Goal: Task Accomplishment & Management: Manage account settings

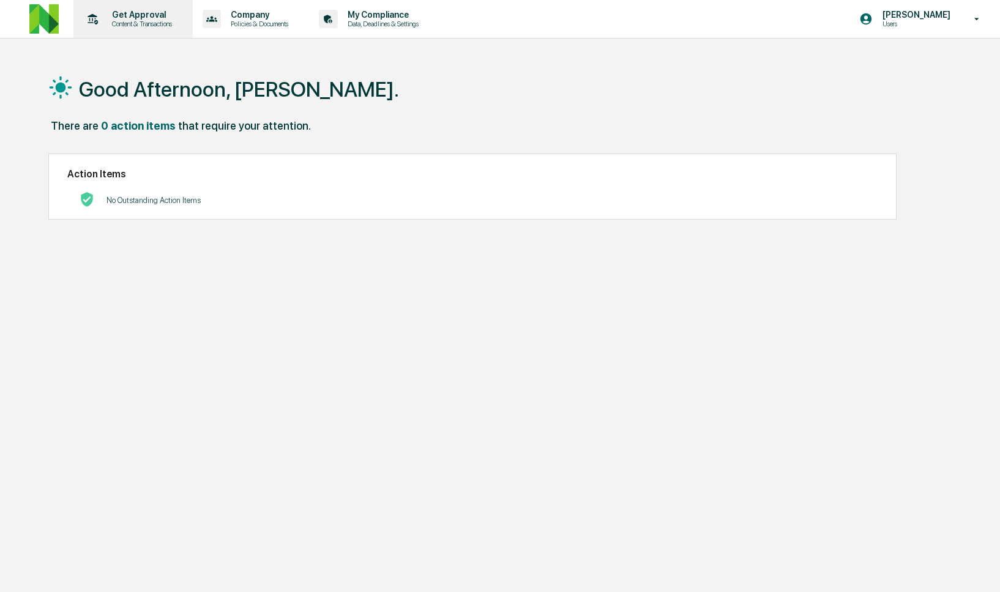
click at [116, 26] on p "Content & Transactions" at bounding box center [140, 24] width 76 height 9
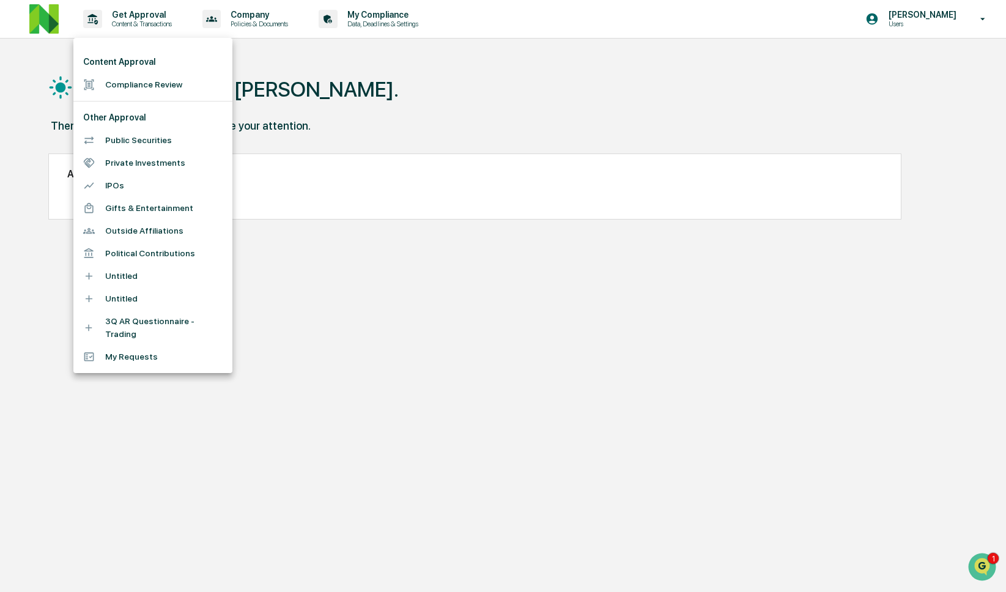
click at [137, 81] on li "Compliance Review" at bounding box center [152, 84] width 159 height 23
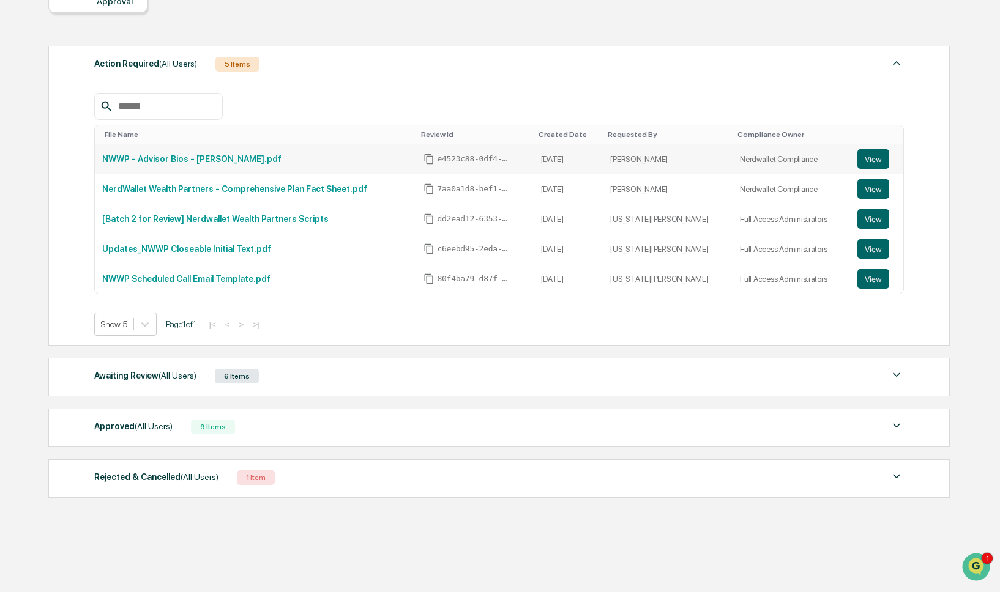
scroll to position [142, 0]
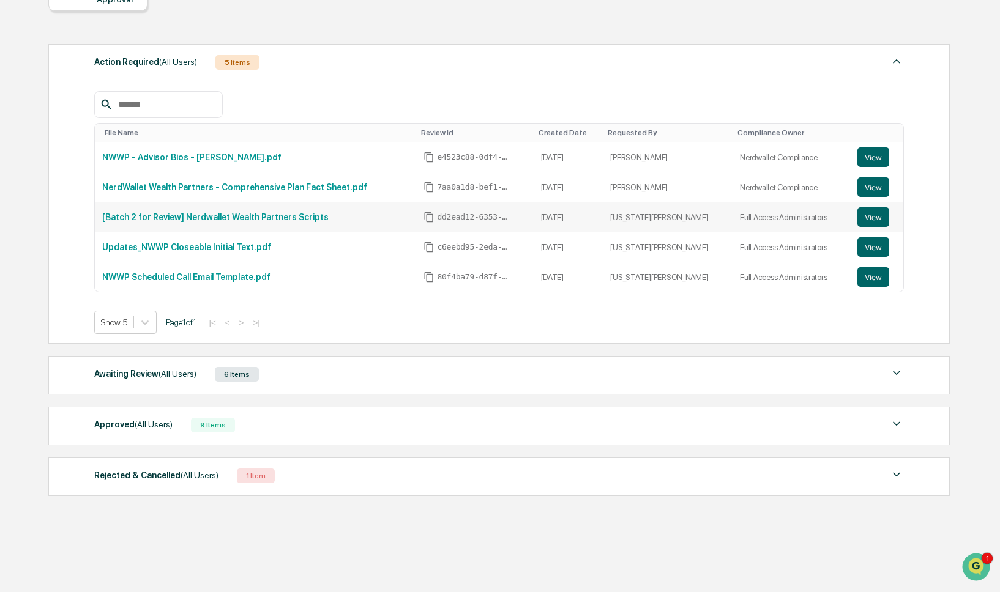
click at [261, 218] on link "[Batch 2 for Review] Nerdwallet Wealth Partners Scripts" at bounding box center [215, 217] width 226 height 10
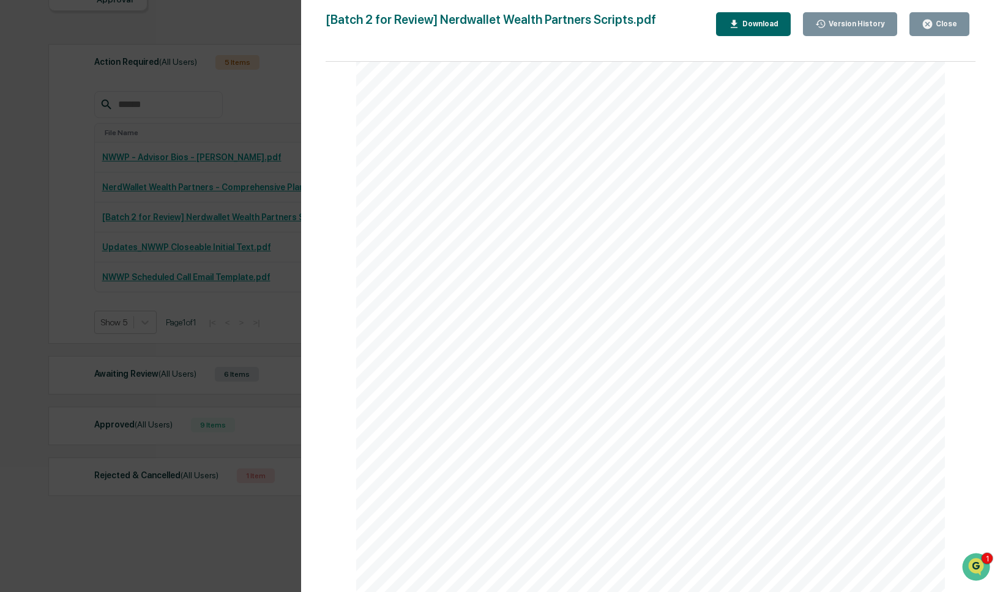
scroll to position [530, 0]
click at [272, 354] on div "Version History [DATE] 06:33 PM [US_STATE][PERSON_NAME] [Batch 2 for Review] Ne…" at bounding box center [500, 296] width 1000 height 592
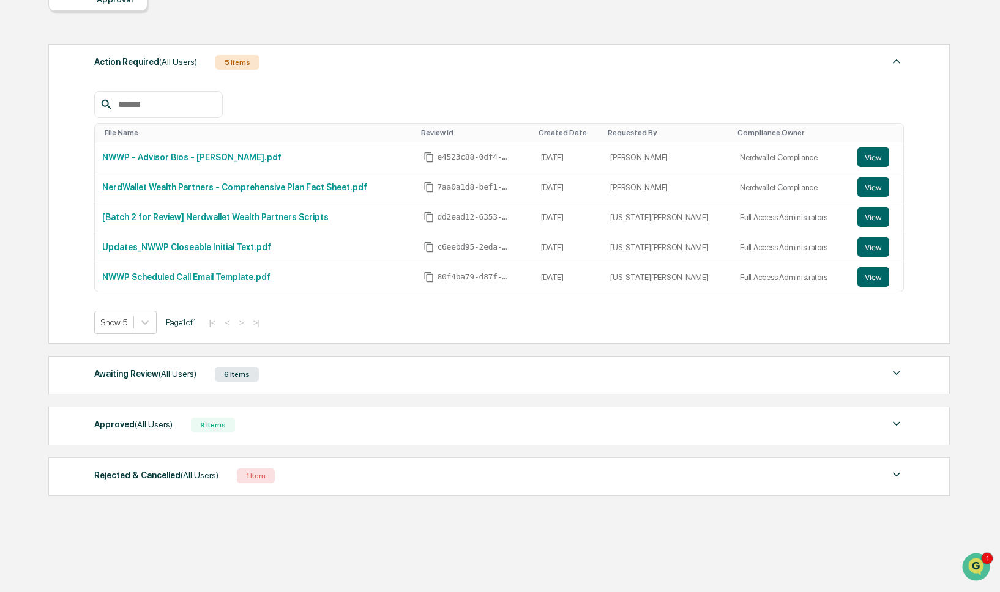
click at [289, 381] on div "Awaiting Review (All Users) 6 Items" at bounding box center [499, 374] width 810 height 17
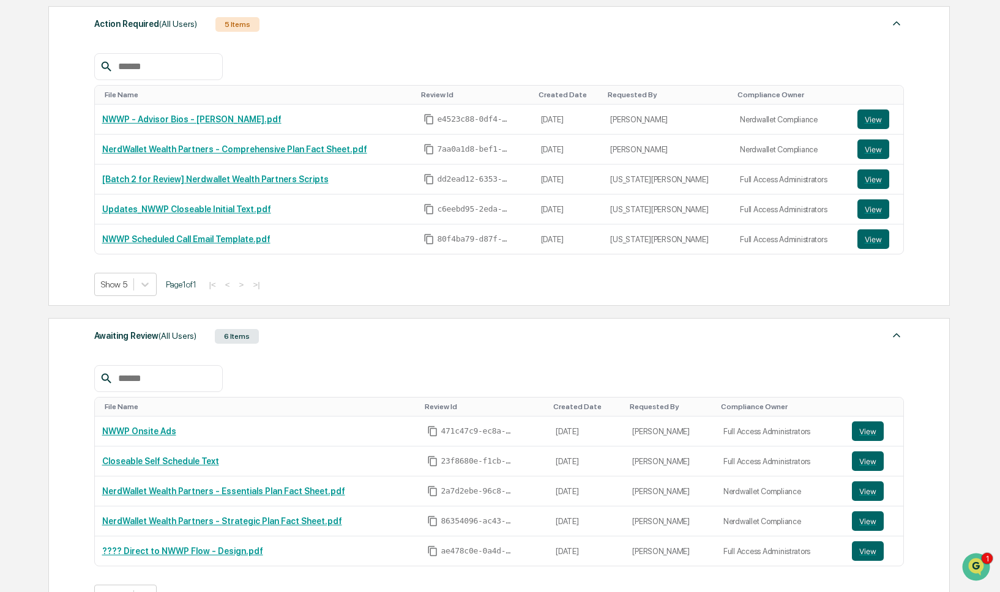
scroll to position [403, 0]
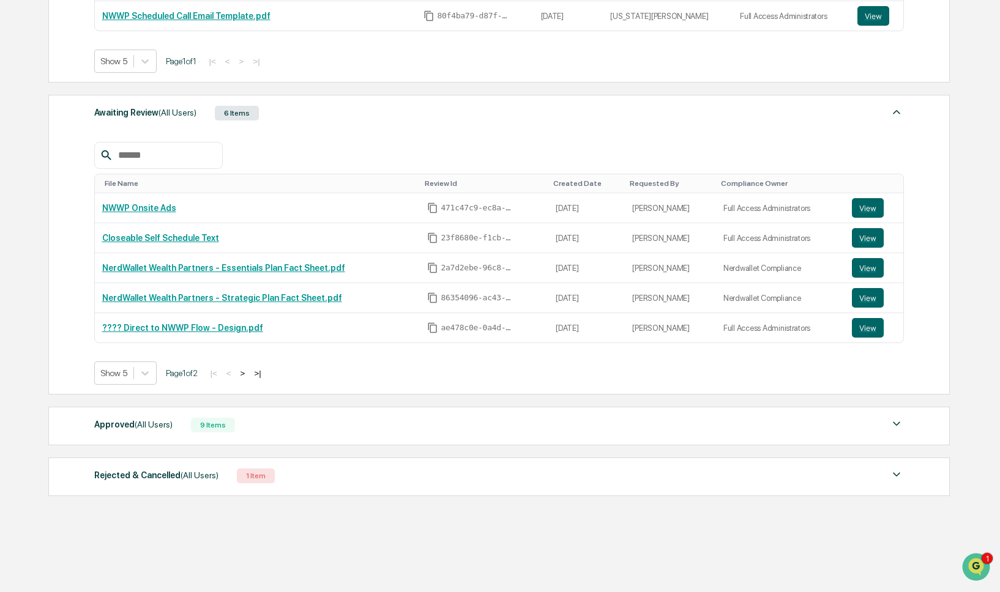
click at [298, 428] on div "Approved (All Users) 9 Items" at bounding box center [499, 425] width 810 height 17
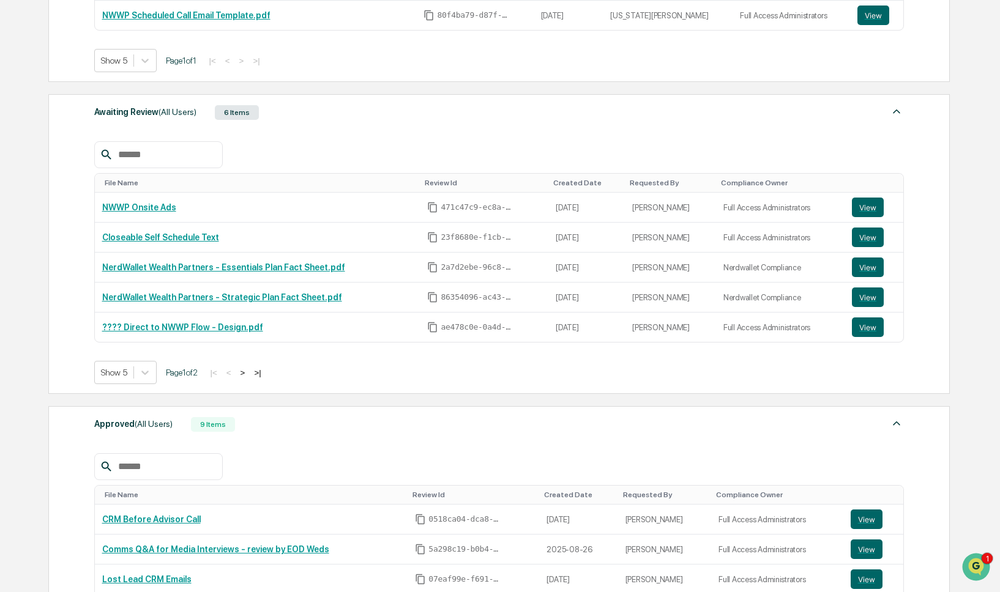
scroll to position [664, 0]
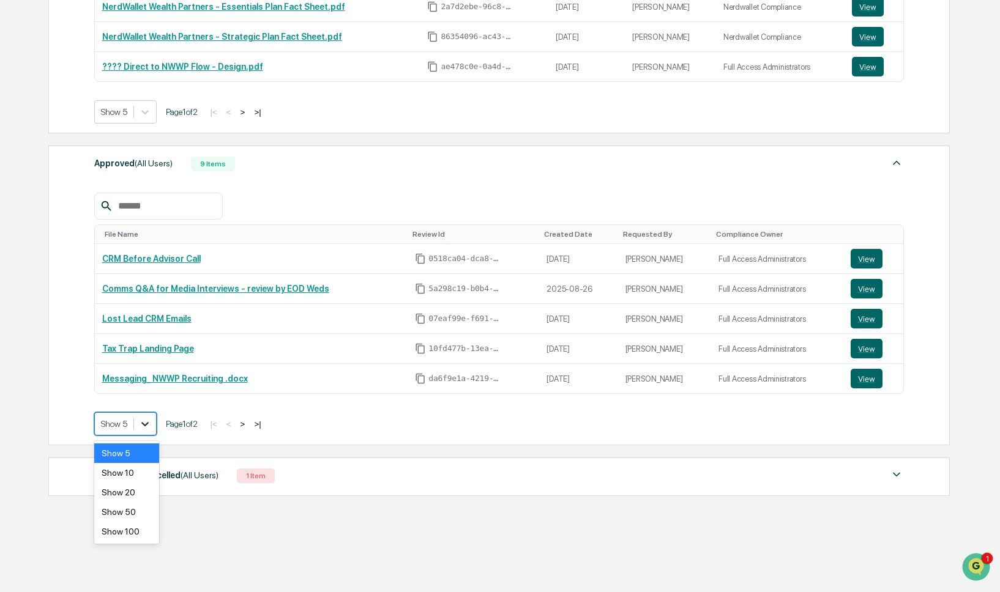
click at [154, 422] on div at bounding box center [145, 424] width 22 height 22
click at [150, 477] on div "Show 10" at bounding box center [126, 473] width 65 height 20
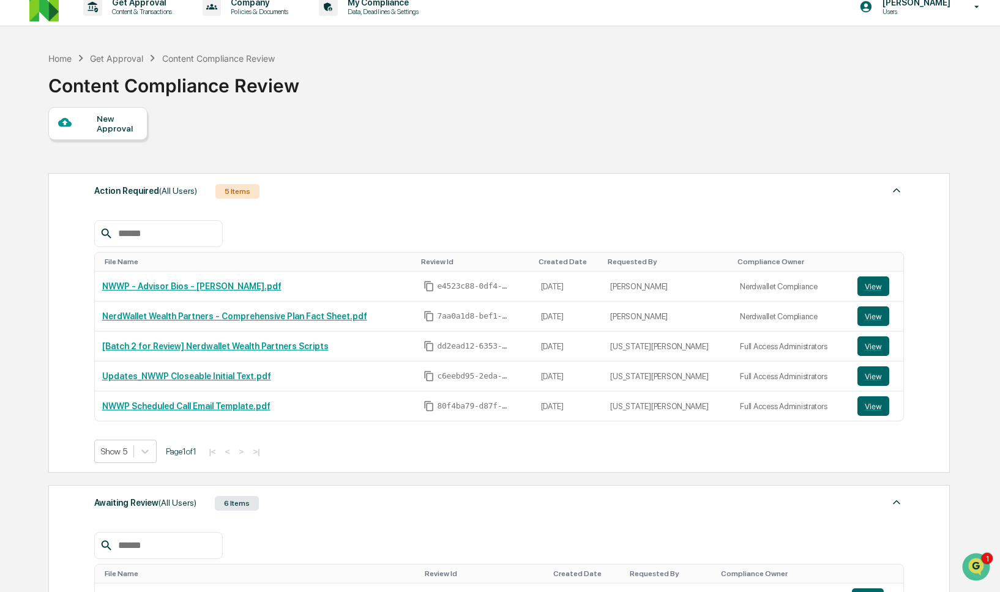
scroll to position [0, 0]
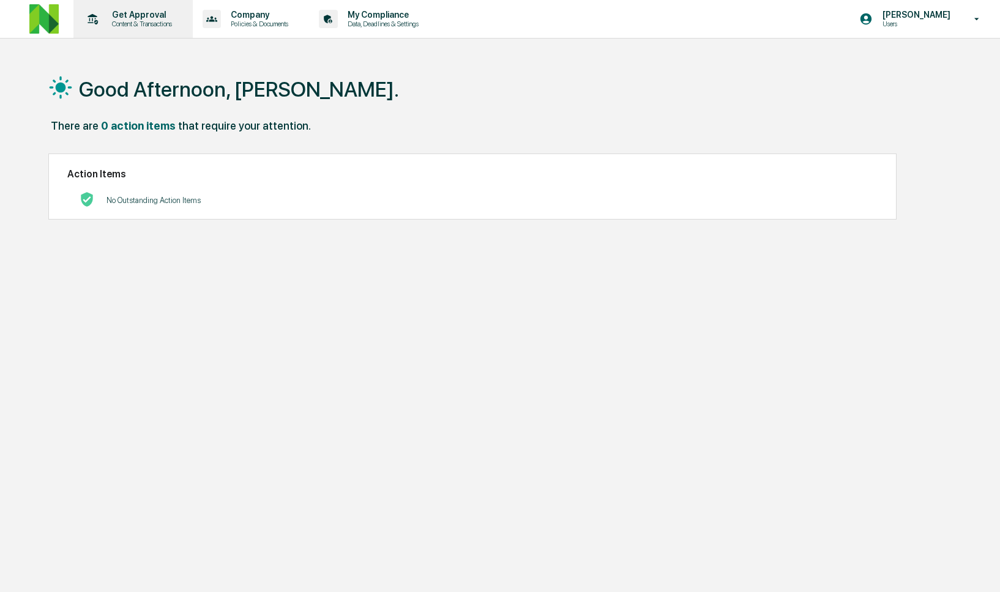
click at [116, 23] on p "Content & Transactions" at bounding box center [140, 24] width 76 height 9
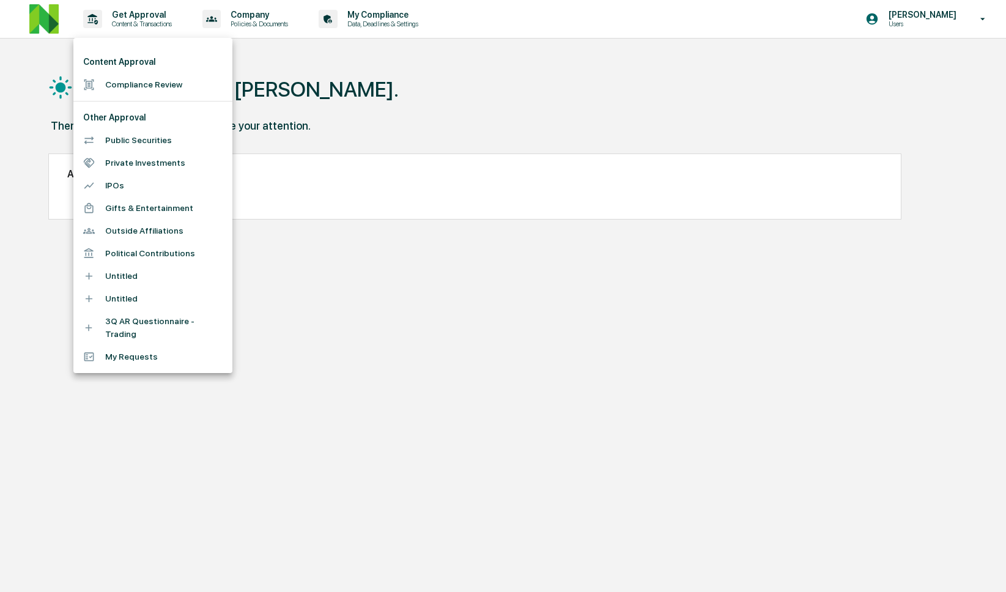
click at [152, 77] on li "Compliance Review" at bounding box center [152, 84] width 159 height 23
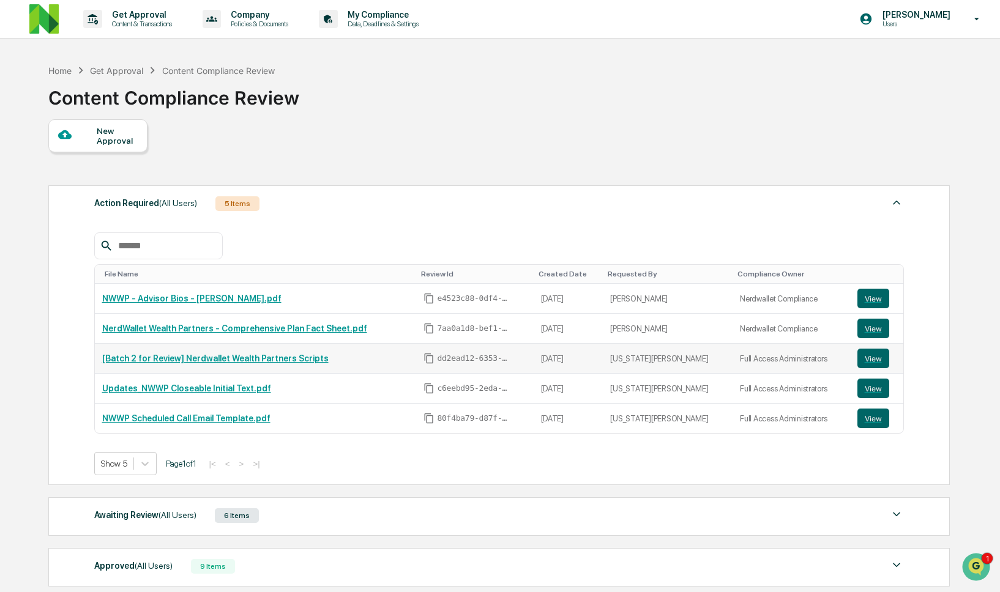
scroll to position [142, 0]
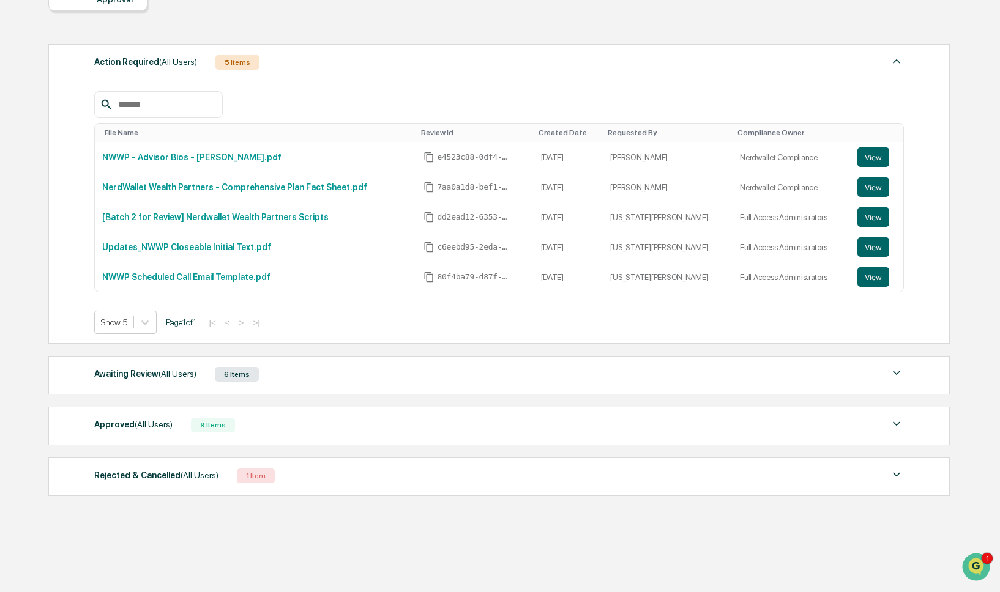
click at [203, 429] on div "9 Items" at bounding box center [213, 425] width 44 height 15
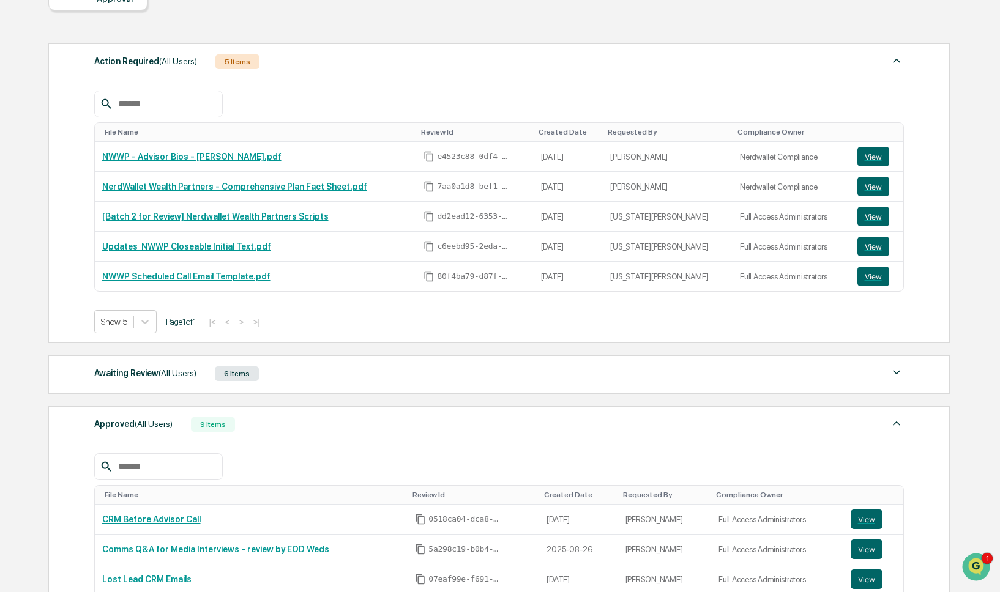
scroll to position [398, 0]
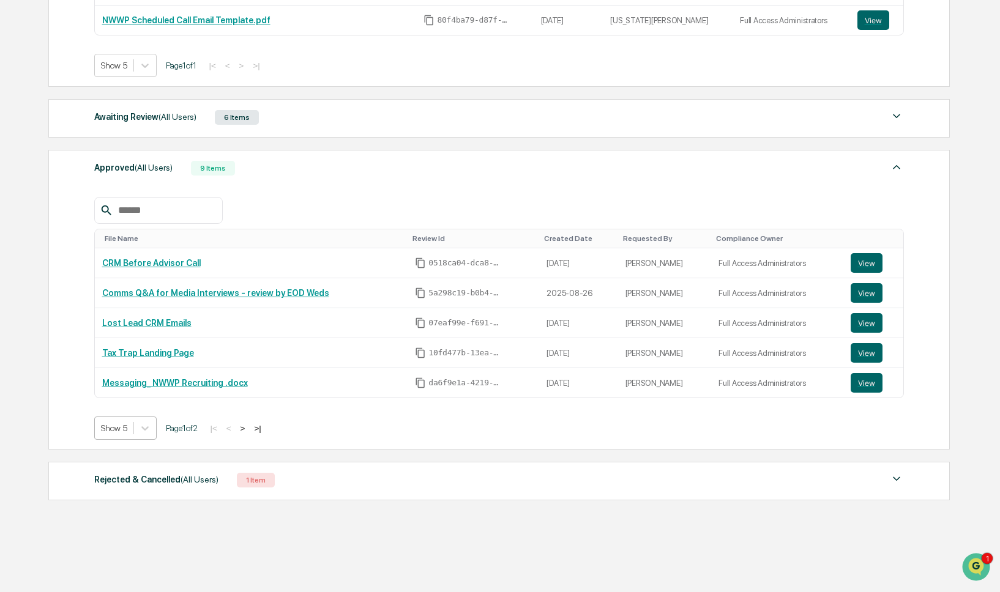
click at [131, 433] on div "Show 5" at bounding box center [114, 428] width 39 height 17
click at [126, 500] on div "Show 20" at bounding box center [126, 497] width 65 height 20
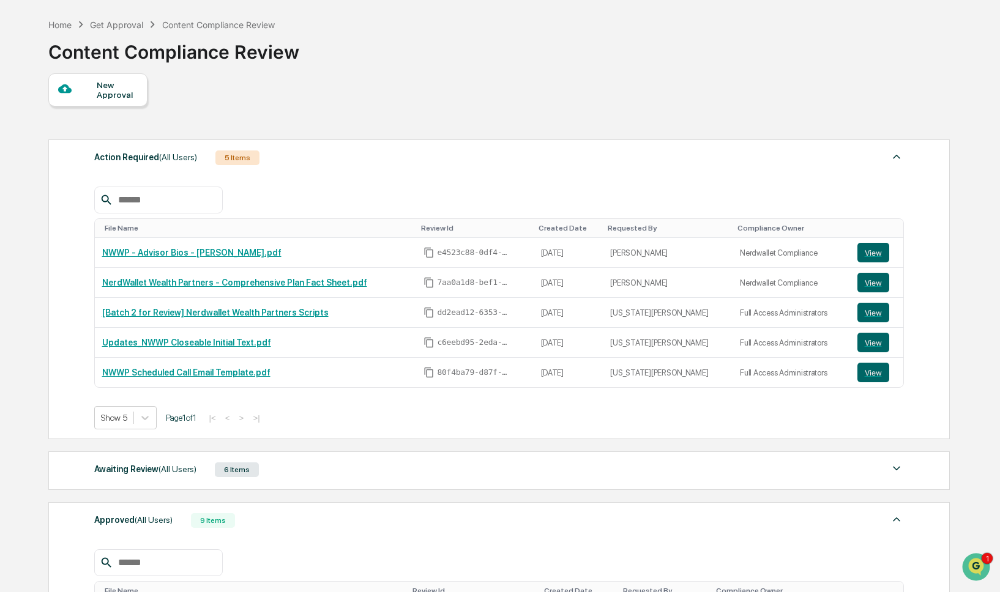
scroll to position [53, 0]
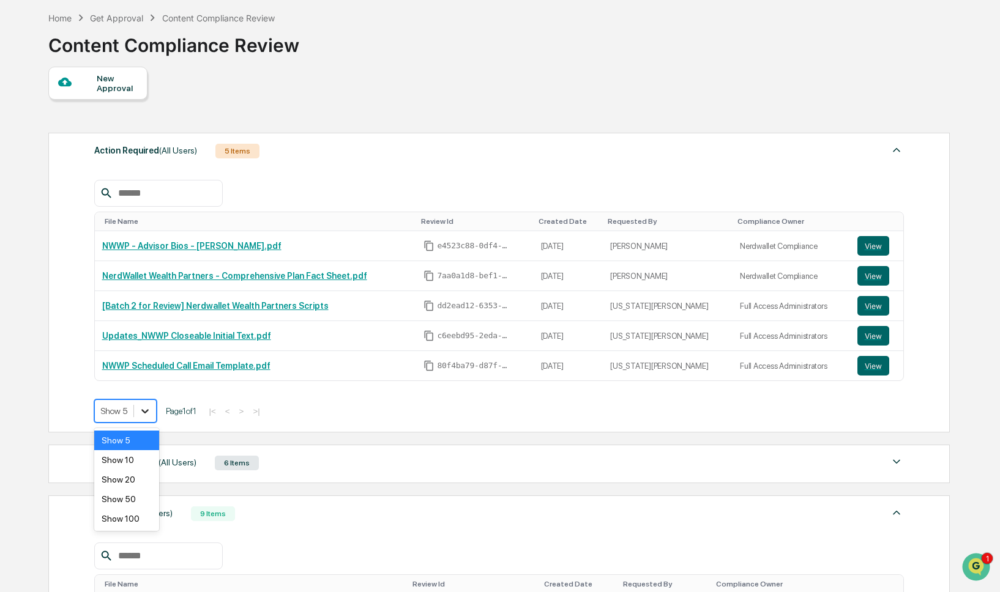
click at [147, 411] on icon at bounding box center [145, 411] width 12 height 12
click at [140, 474] on div "Show 20" at bounding box center [126, 480] width 65 height 20
click at [181, 466] on span "(All Users)" at bounding box center [177, 463] width 38 height 10
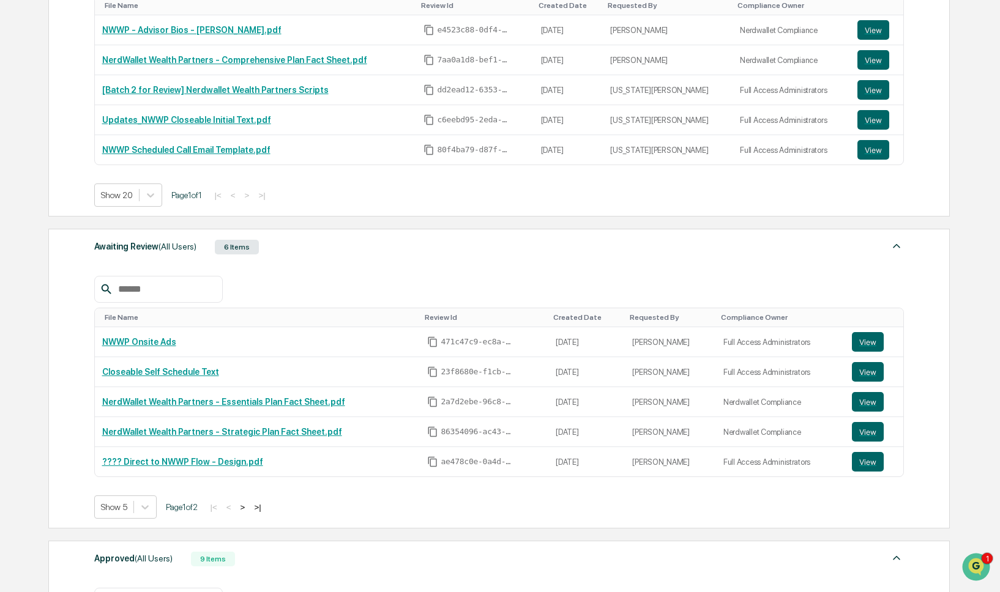
scroll to position [271, 0]
